Goal: Navigation & Orientation: Go to known website

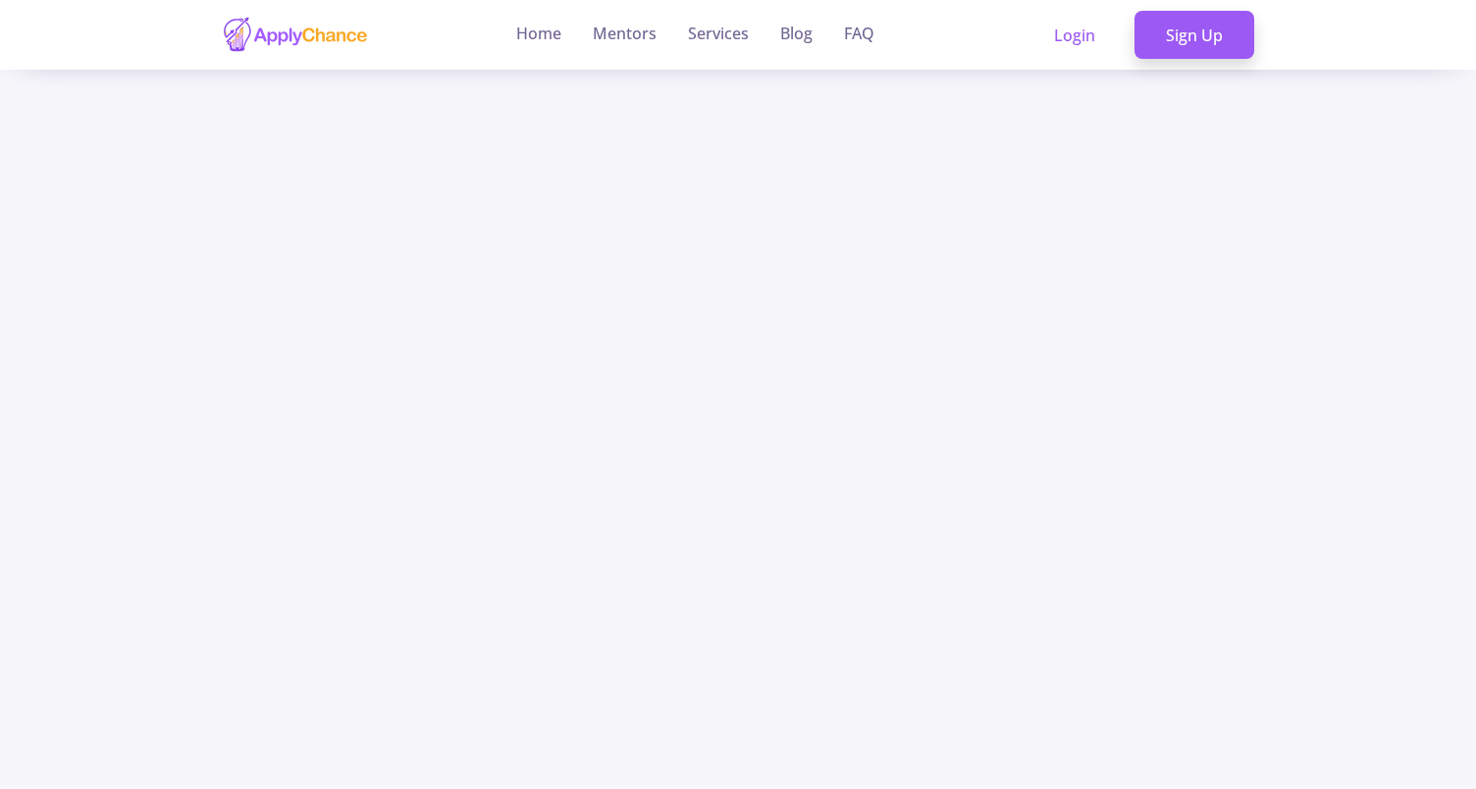
click at [337, 38] on img at bounding box center [295, 35] width 147 height 38
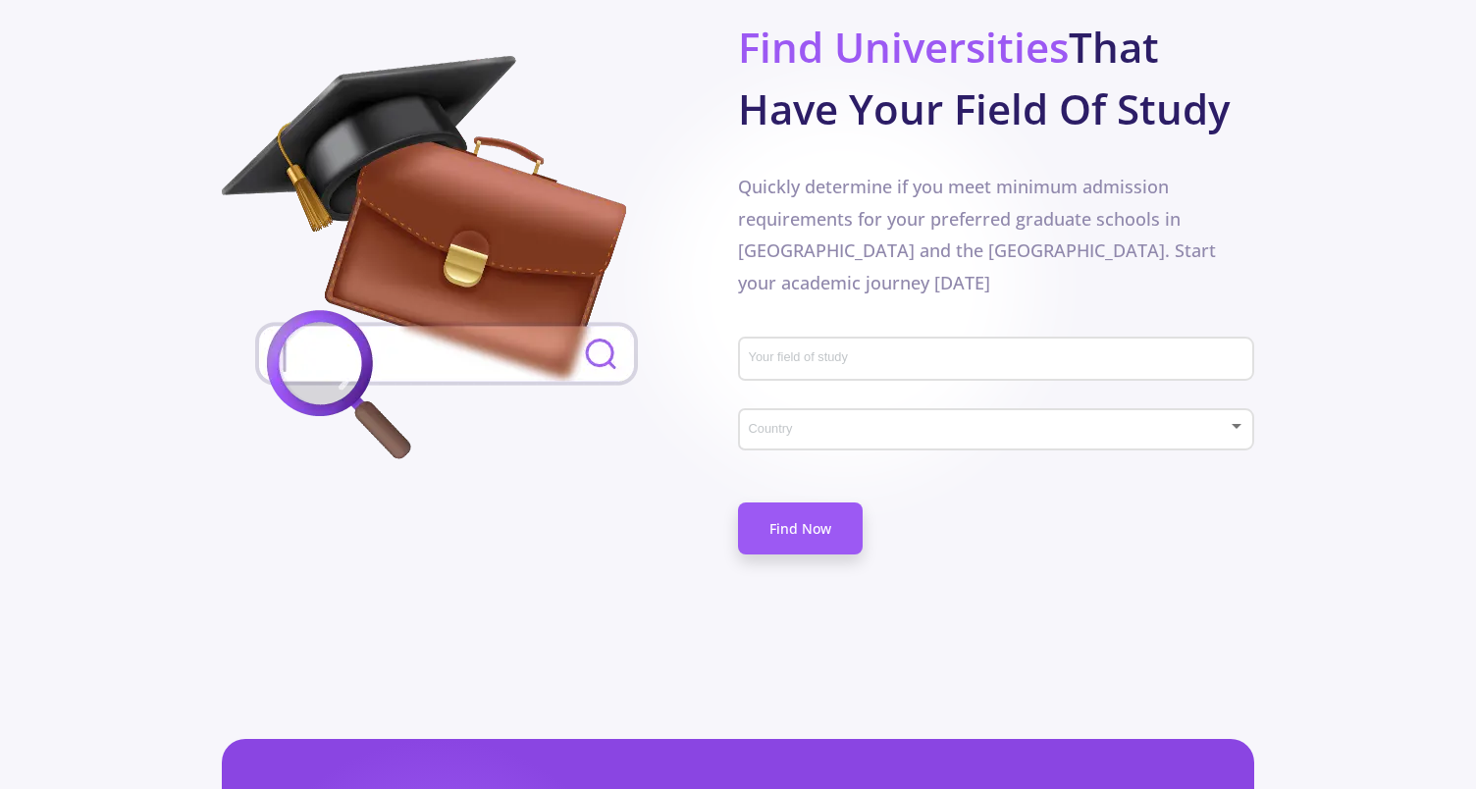
scroll to position [1020, 0]
